Goal: Task Accomplishment & Management: Manage account settings

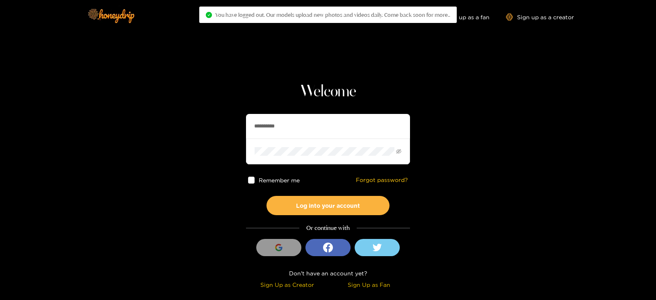
drag, startPoint x: 299, startPoint y: 123, endPoint x: 193, endPoint y: 128, distance: 106.7
click at [193, 128] on section "**********" at bounding box center [328, 146] width 656 height 292
type input "******"
click at [267, 196] on button "Log into your account" at bounding box center [328, 205] width 123 height 19
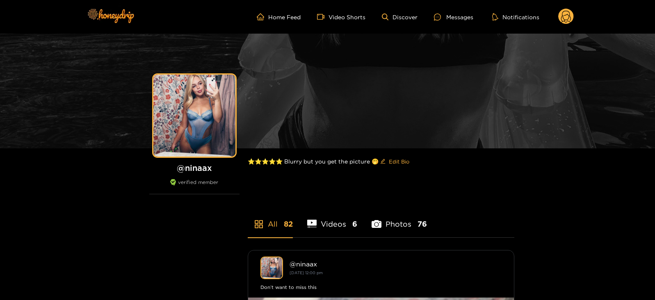
click at [570, 18] on icon at bounding box center [566, 18] width 10 height 14
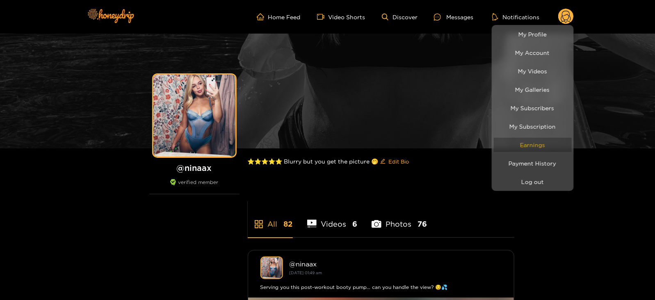
click at [534, 142] on link "Earnings" at bounding box center [533, 145] width 78 height 14
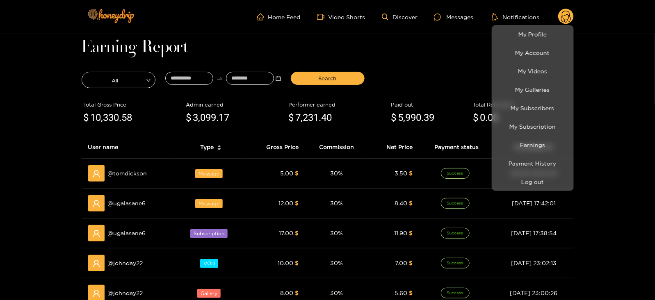
click at [34, 146] on div at bounding box center [327, 150] width 655 height 300
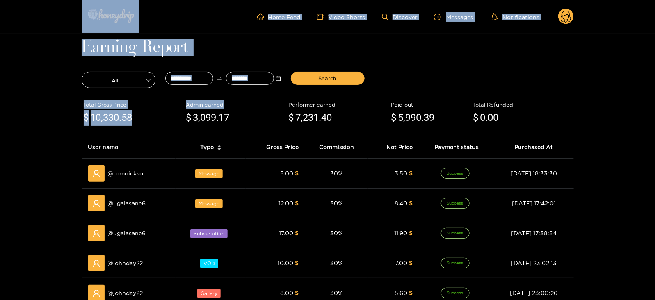
drag, startPoint x: 223, startPoint y: 99, endPoint x: 59, endPoint y: 21, distance: 181.9
click at [207, 30] on div "Home Feed Video Shorts Discover Messages Notifications 0 videos discover messag…" at bounding box center [328, 17] width 492 height 34
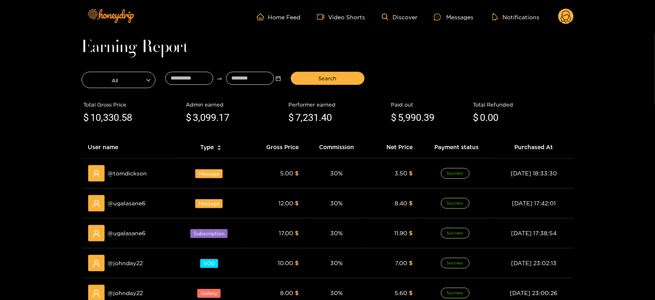
click at [446, 22] on ul "Home Feed Video Shorts Discover Messages Notifications" at bounding box center [415, 17] width 317 height 16
click at [438, 18] on icon at bounding box center [437, 17] width 7 height 7
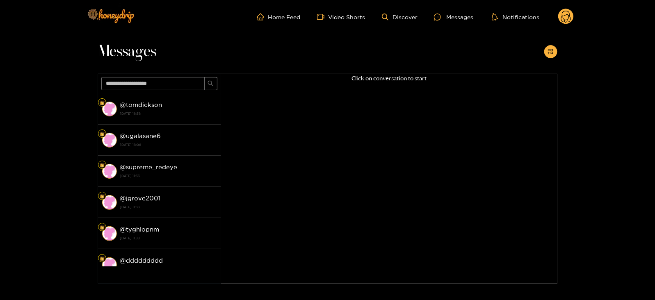
click at [561, 15] on circle at bounding box center [566, 17] width 16 height 16
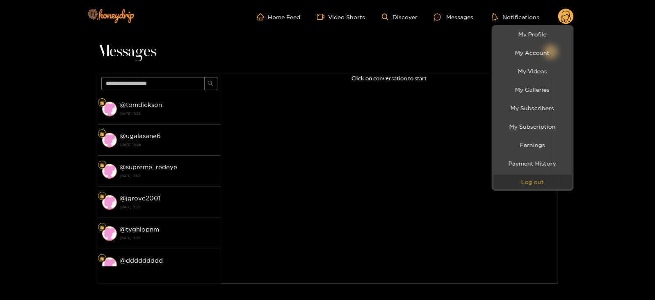
click at [517, 179] on button "Log out" at bounding box center [533, 182] width 78 height 14
